Goal: Information Seeking & Learning: Learn about a topic

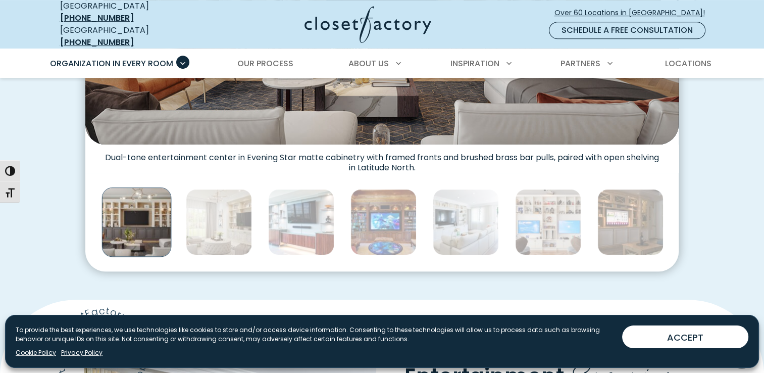
scroll to position [527, 0]
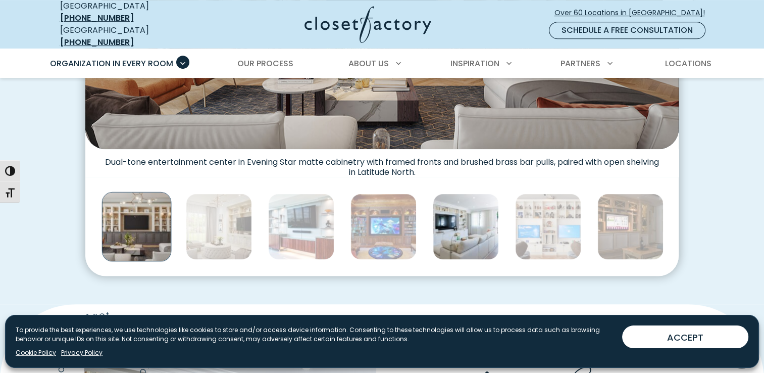
click at [472, 215] on img "Thumbnail Gallery" at bounding box center [466, 226] width 66 height 66
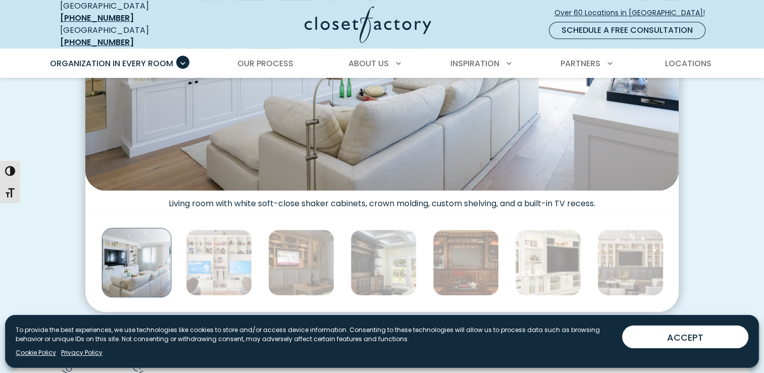
scroll to position [509, 0]
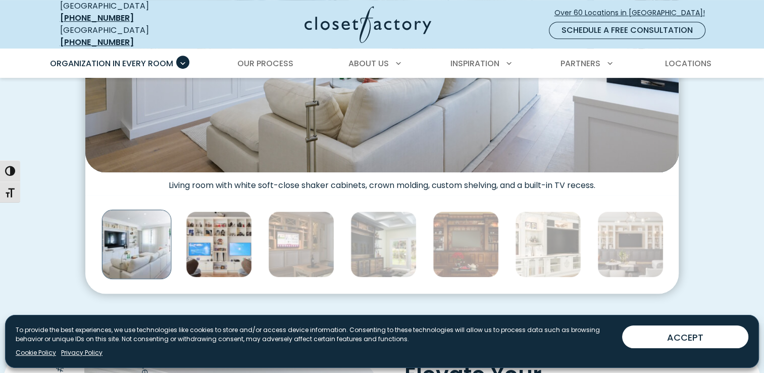
click at [234, 258] on img "Thumbnail Gallery" at bounding box center [219, 244] width 66 height 66
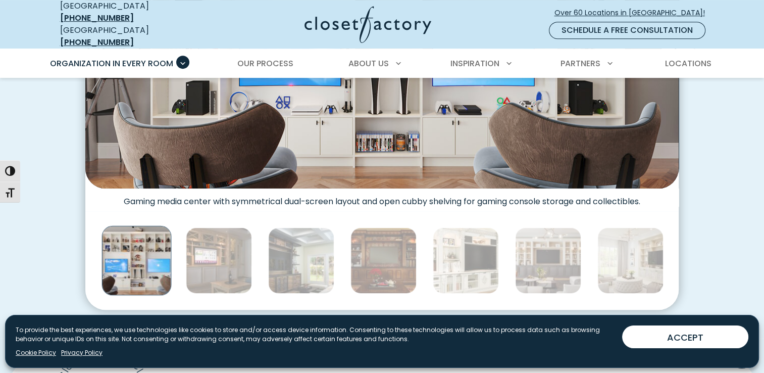
scroll to position [466, 0]
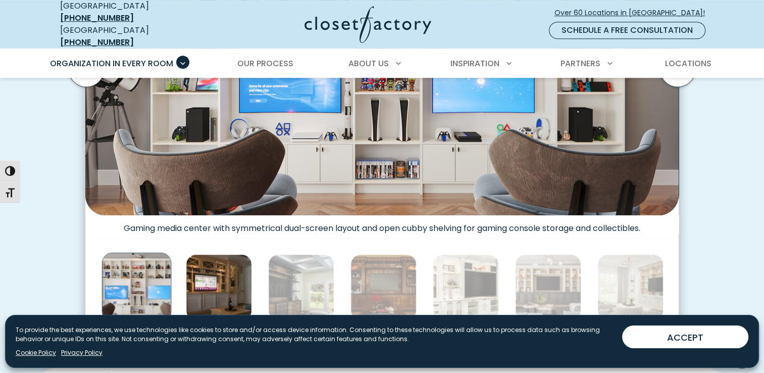
click at [204, 286] on img "Thumbnail Gallery" at bounding box center [219, 287] width 66 height 66
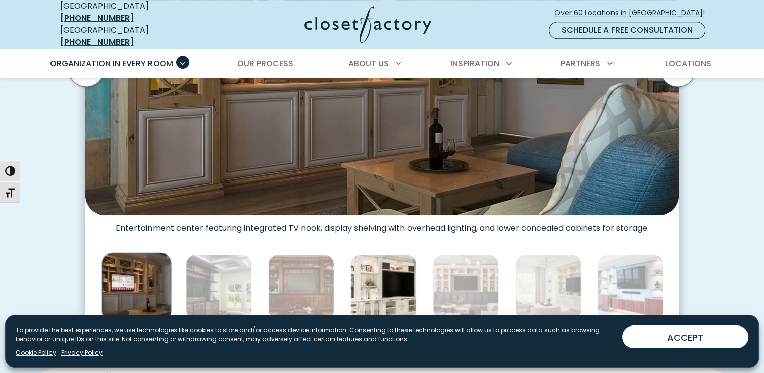
click at [381, 280] on img "Thumbnail Gallery" at bounding box center [383, 287] width 66 height 66
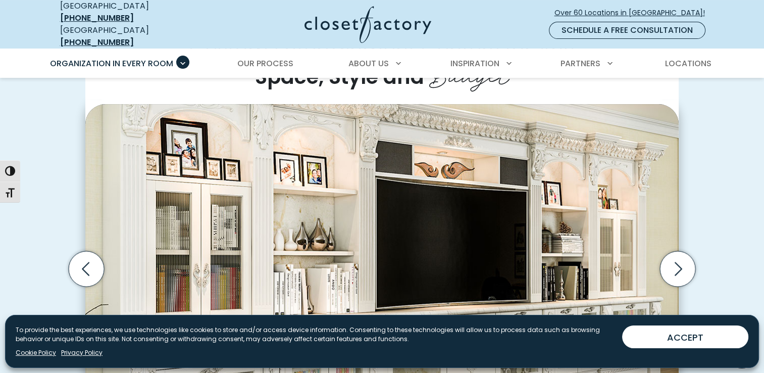
scroll to position [253, 0]
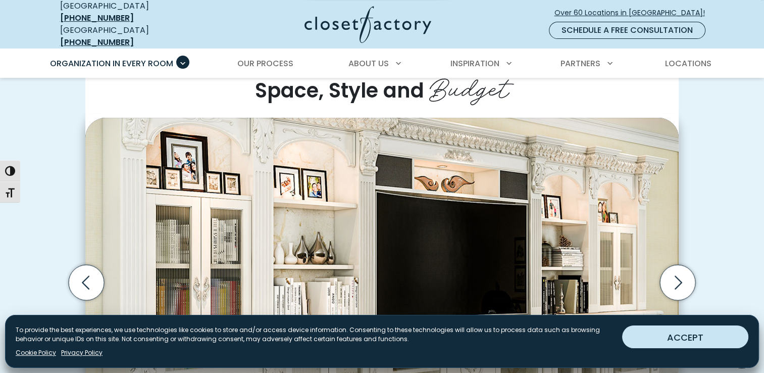
click at [698, 341] on button "ACCEPT" at bounding box center [685, 336] width 126 height 23
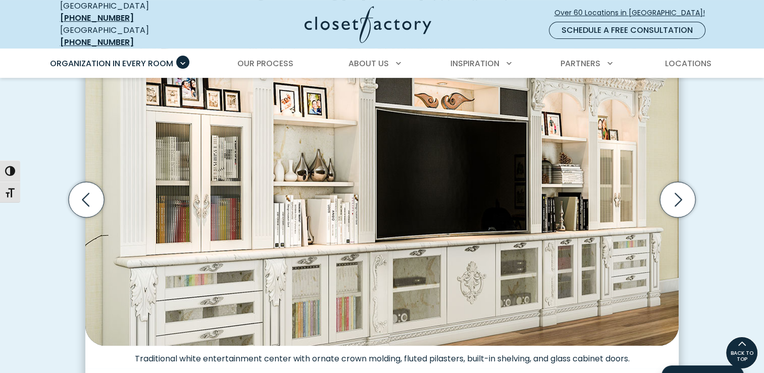
scroll to position [331, 0]
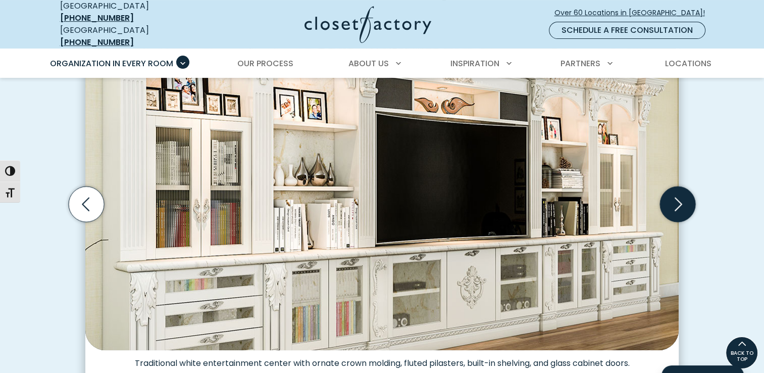
click at [679, 190] on icon "Next slide" at bounding box center [677, 203] width 35 height 35
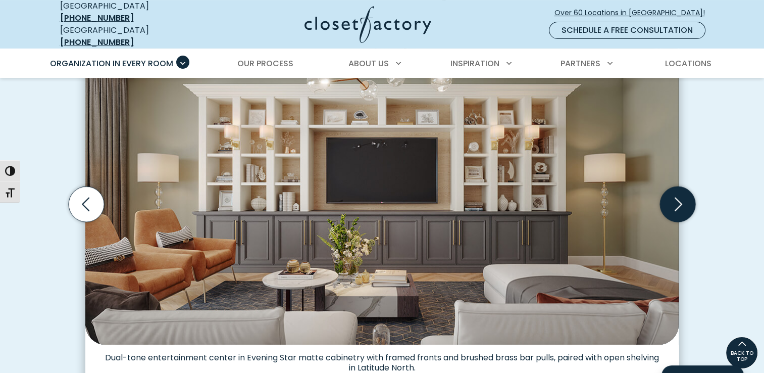
click at [679, 190] on icon "Next slide" at bounding box center [677, 203] width 35 height 35
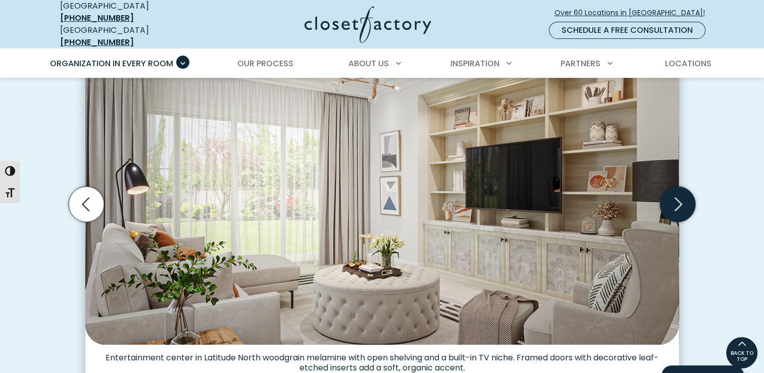
click at [679, 190] on icon "Next slide" at bounding box center [677, 203] width 35 height 35
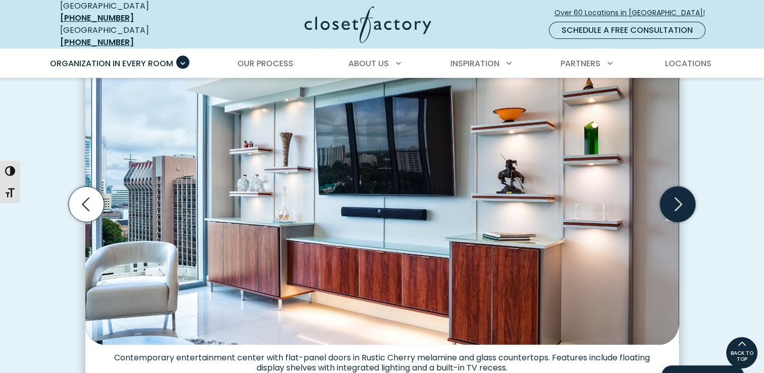
click at [679, 190] on icon "Next slide" at bounding box center [677, 203] width 35 height 35
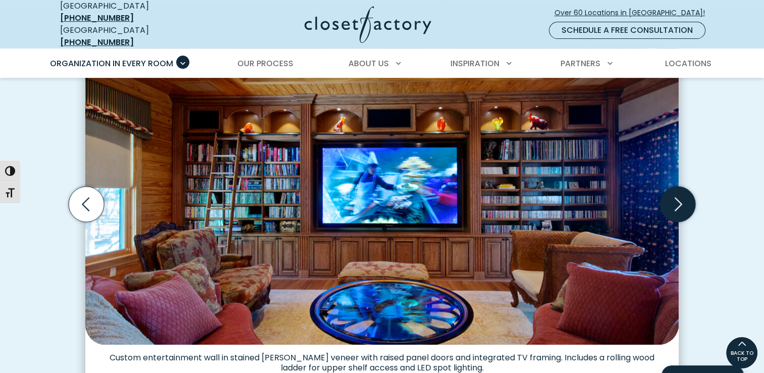
click at [679, 190] on icon "Next slide" at bounding box center [677, 203] width 35 height 35
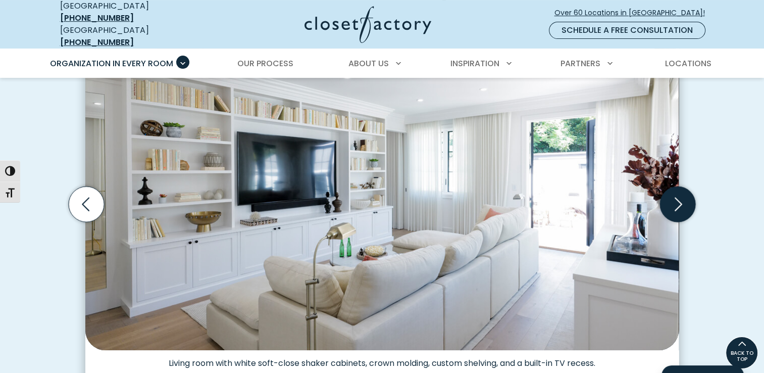
click at [679, 190] on icon "Next slide" at bounding box center [677, 203] width 35 height 35
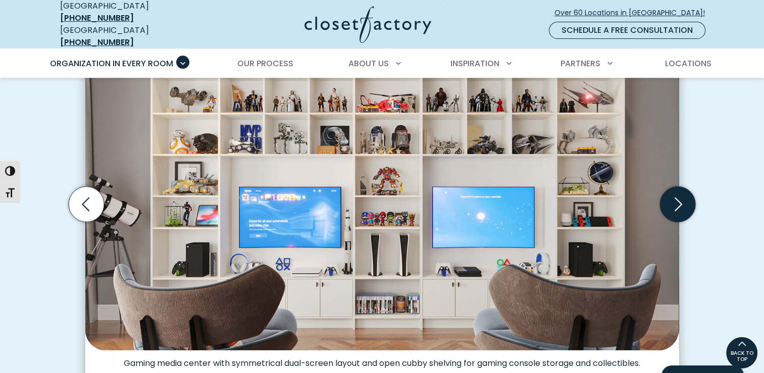
click at [679, 190] on icon "Next slide" at bounding box center [677, 203] width 35 height 35
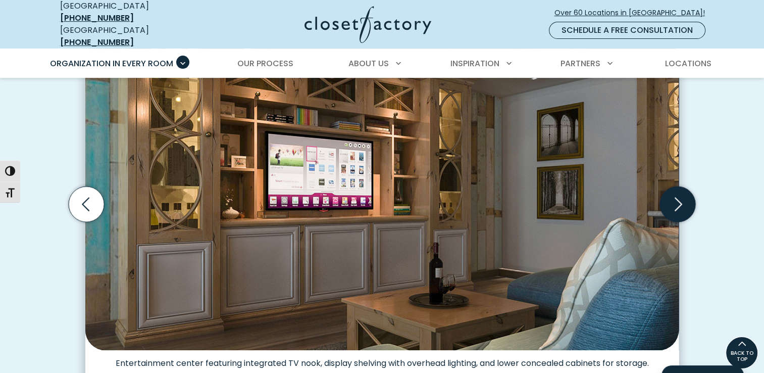
click at [679, 190] on icon "Next slide" at bounding box center [677, 203] width 35 height 35
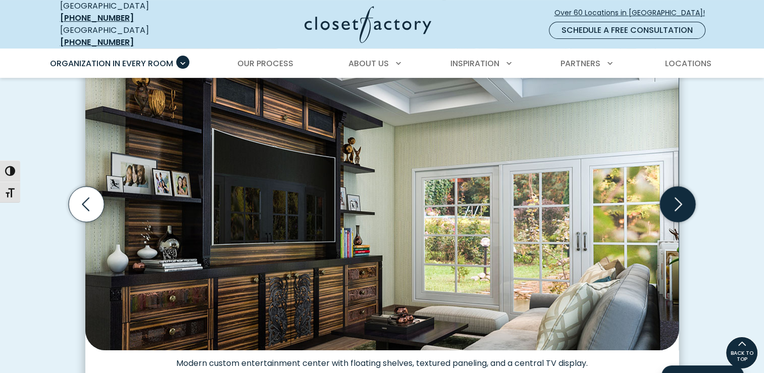
click at [679, 190] on icon "Next slide" at bounding box center [677, 203] width 35 height 35
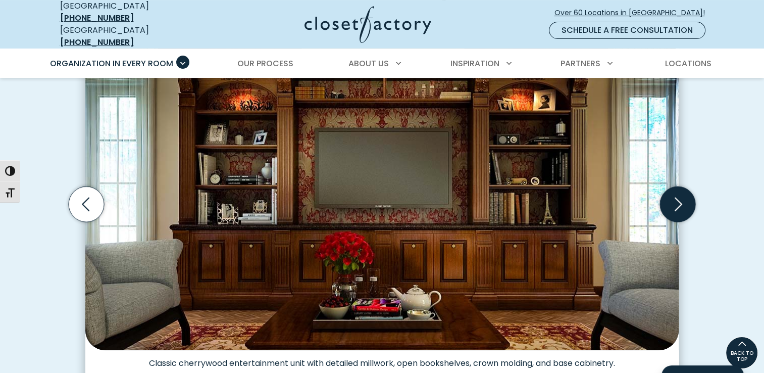
click at [679, 190] on icon "Next slide" at bounding box center [677, 203] width 35 height 35
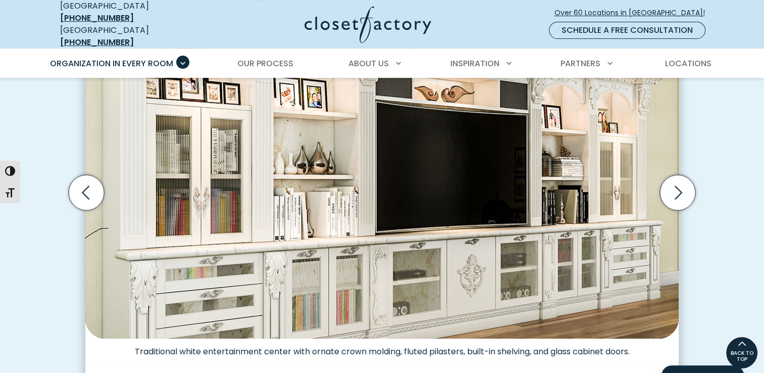
scroll to position [325, 0]
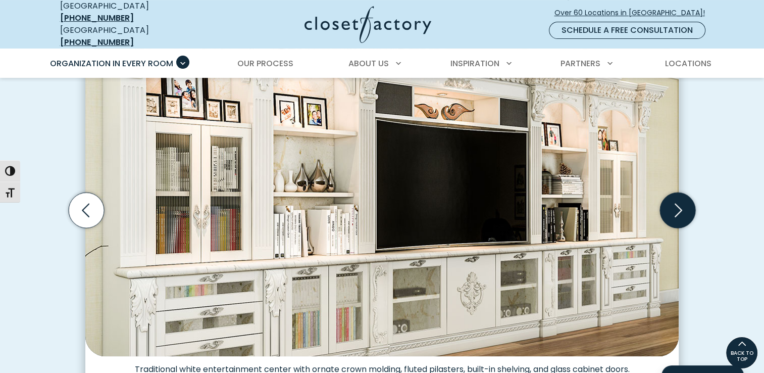
click at [675, 200] on icon "Next slide" at bounding box center [677, 209] width 35 height 35
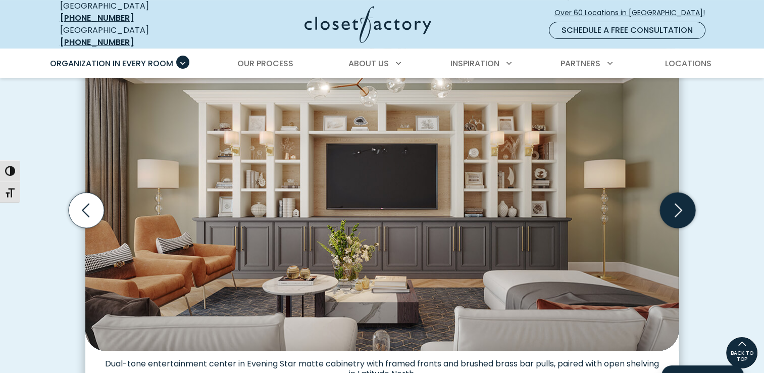
click at [685, 202] on icon "Next slide" at bounding box center [677, 209] width 35 height 35
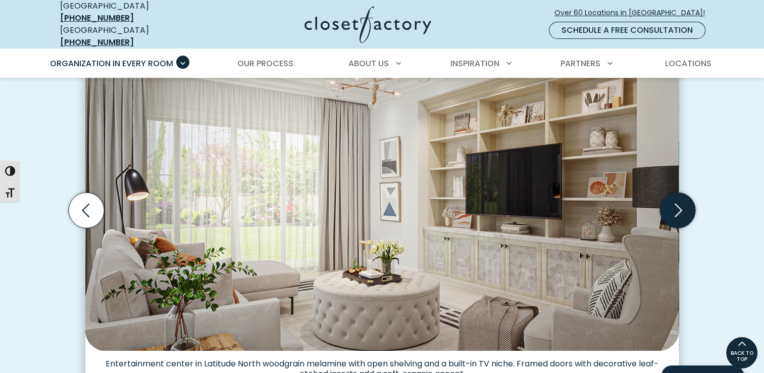
click at [685, 202] on icon "Next slide" at bounding box center [677, 209] width 35 height 35
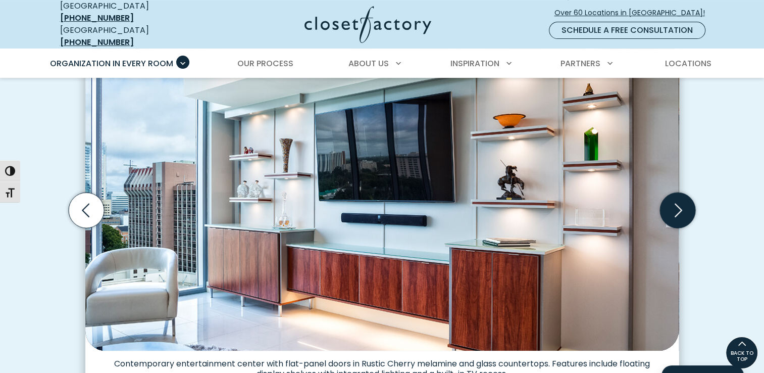
click at [685, 202] on icon "Next slide" at bounding box center [677, 209] width 35 height 35
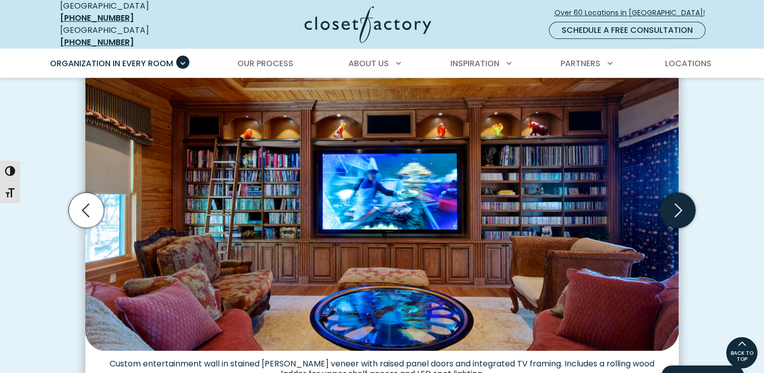
click at [680, 206] on icon "Next slide" at bounding box center [677, 209] width 35 height 35
